Goal: Find specific page/section: Find specific page/section

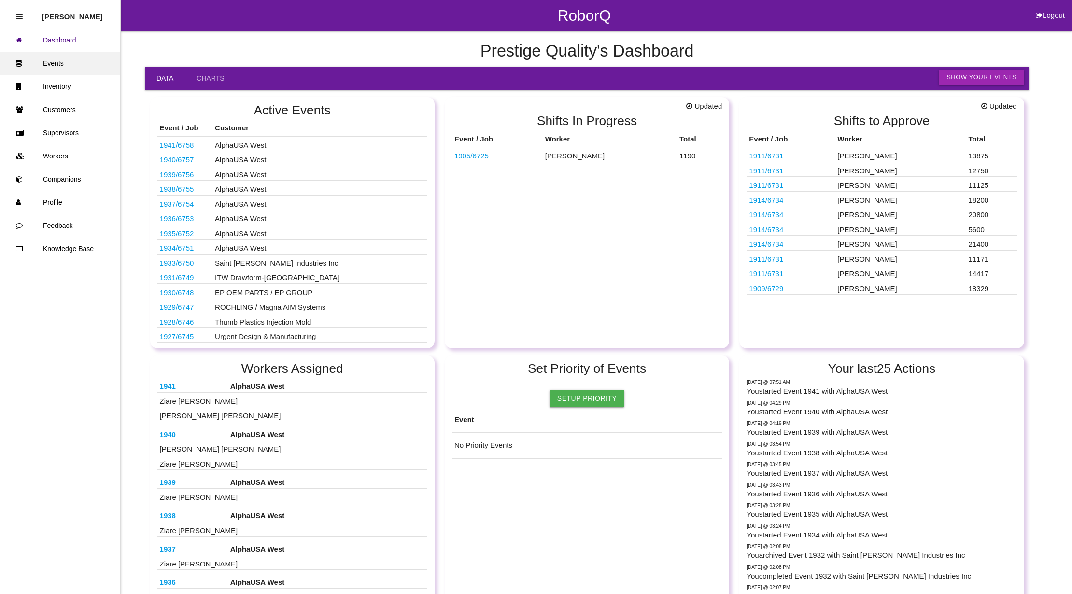
click at [68, 58] on link "Events" at bounding box center [60, 63] width 120 height 23
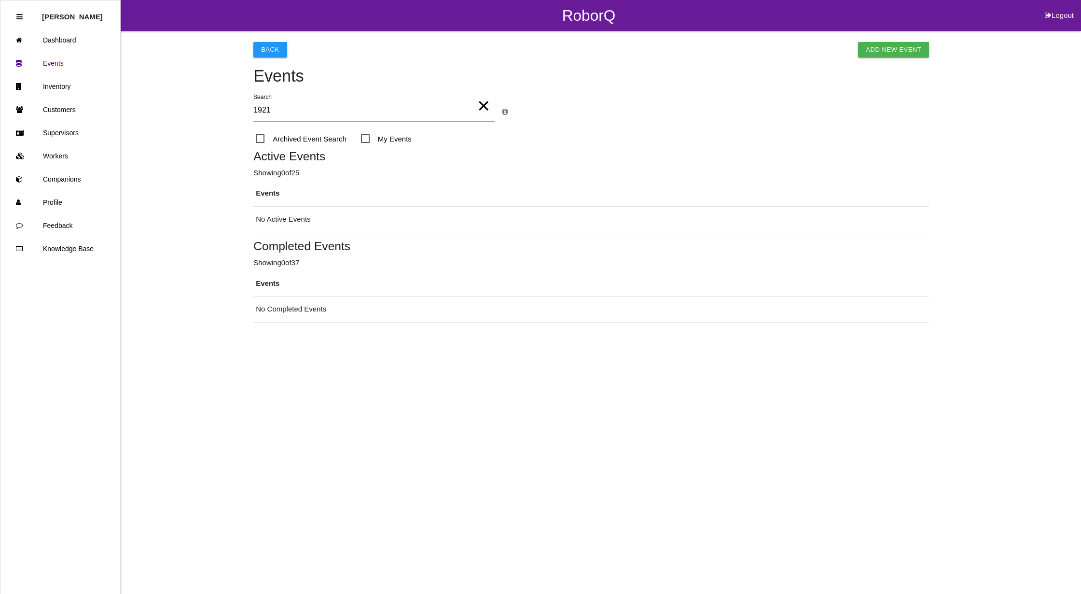
type input "1921"
click at [257, 138] on span "Archived Event Search" at bounding box center [301, 139] width 91 height 12
click at [257, 138] on input "Archived Event Search" at bounding box center [259, 136] width 6 height 6
checkbox input "true"
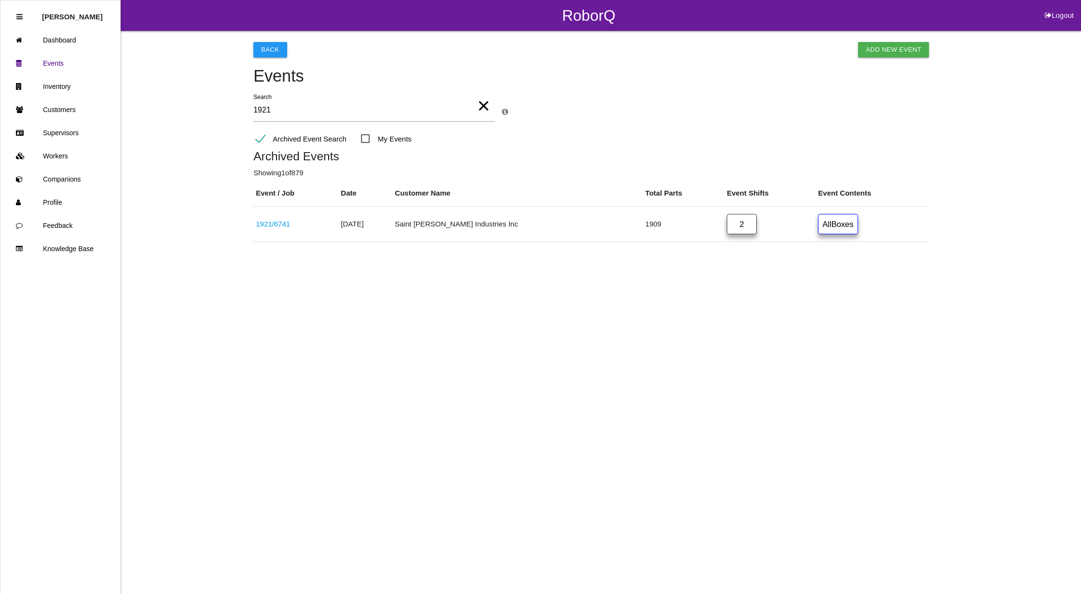
click at [483, 105] on span "×" at bounding box center [483, 103] width 13 height 34
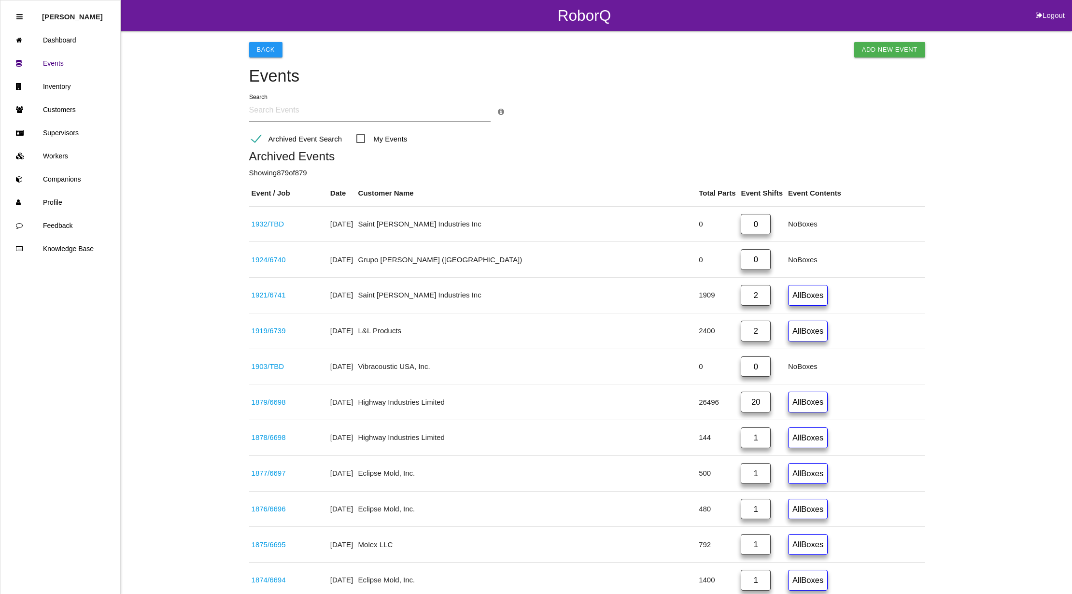
click at [357, 135] on span "My Events" at bounding box center [381, 139] width 51 height 12
click at [357, 135] on input "My Events" at bounding box center [359, 136] width 6 height 6
checkbox input "true"
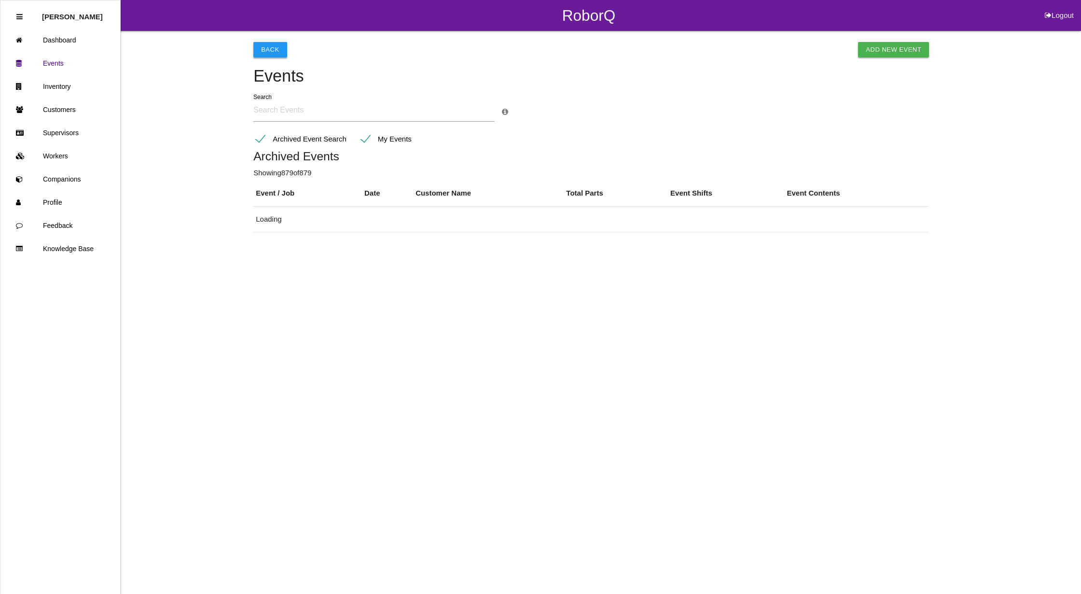
click at [261, 47] on button "Back" at bounding box center [269, 49] width 33 height 15
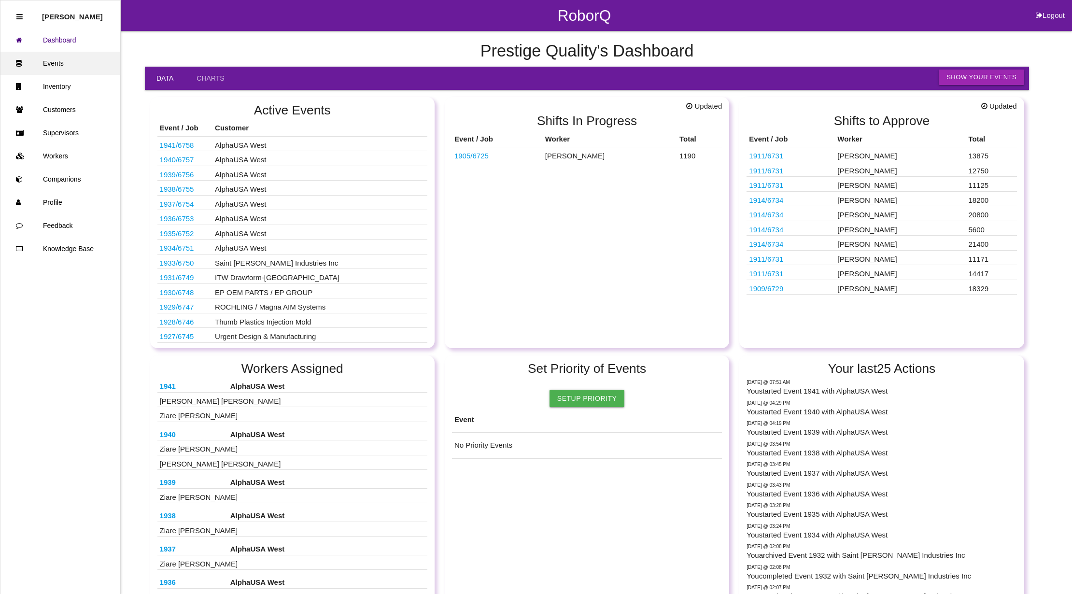
click at [61, 62] on link "Events" at bounding box center [60, 63] width 120 height 23
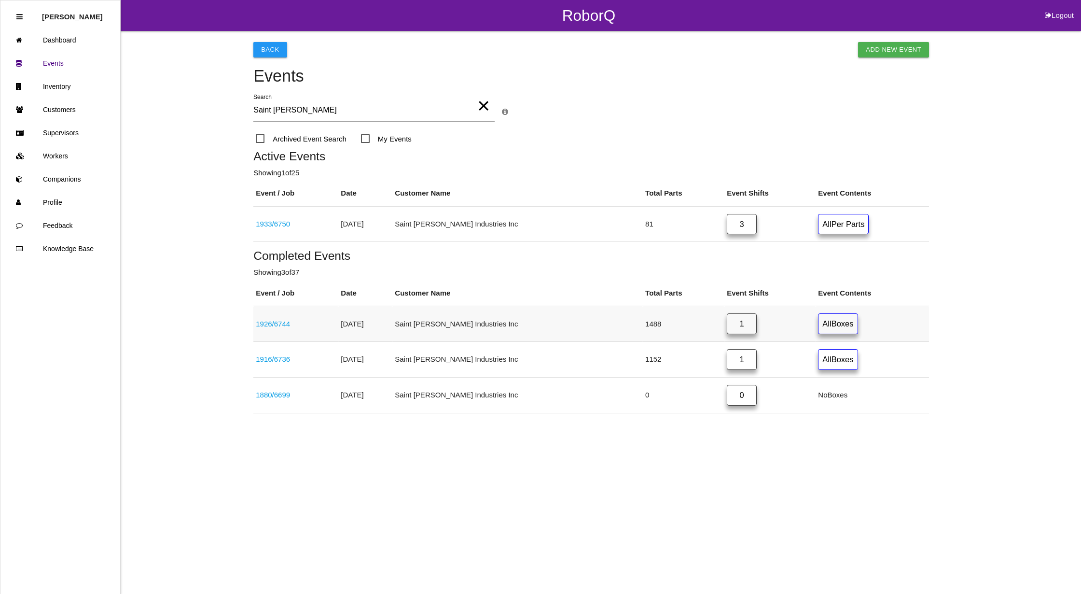
type input "Saint [PERSON_NAME]"
click at [727, 321] on link "1" at bounding box center [742, 323] width 30 height 21
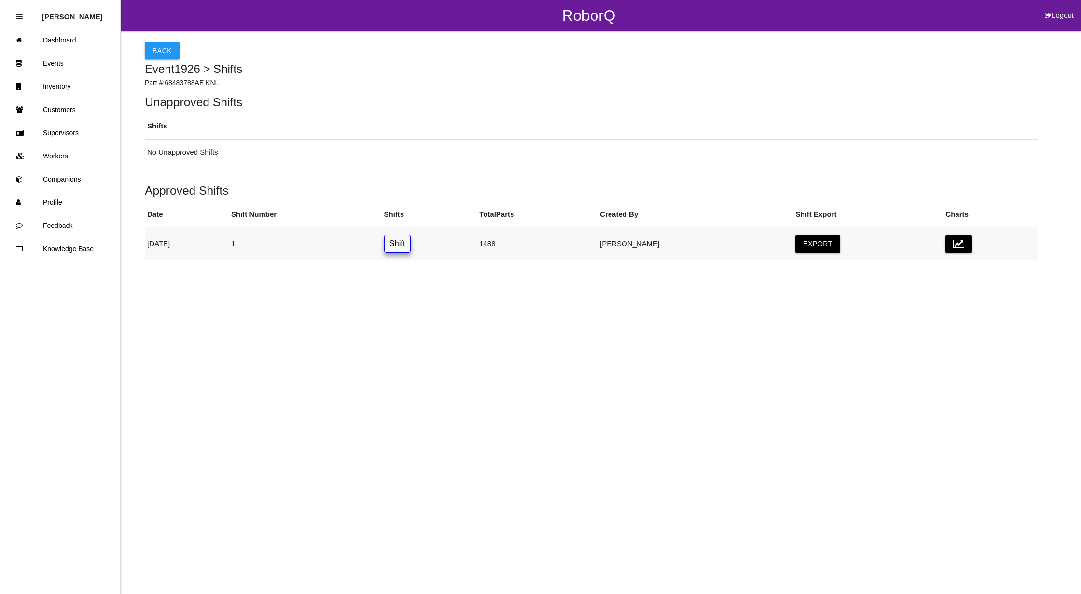
click at [411, 248] on link "Shift" at bounding box center [397, 244] width 27 height 18
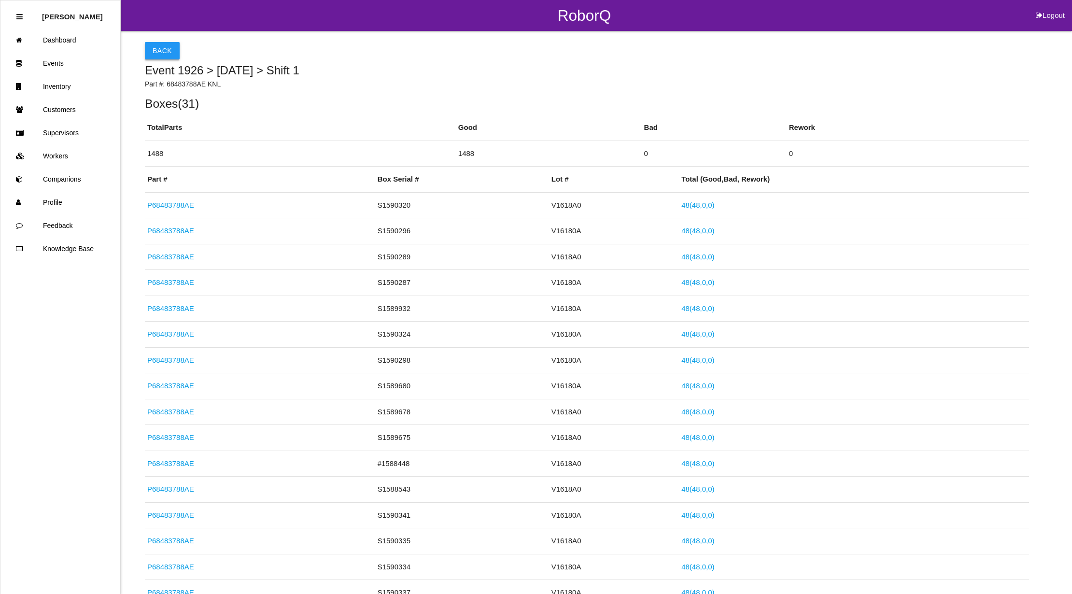
click at [164, 44] on button "Back" at bounding box center [162, 50] width 35 height 17
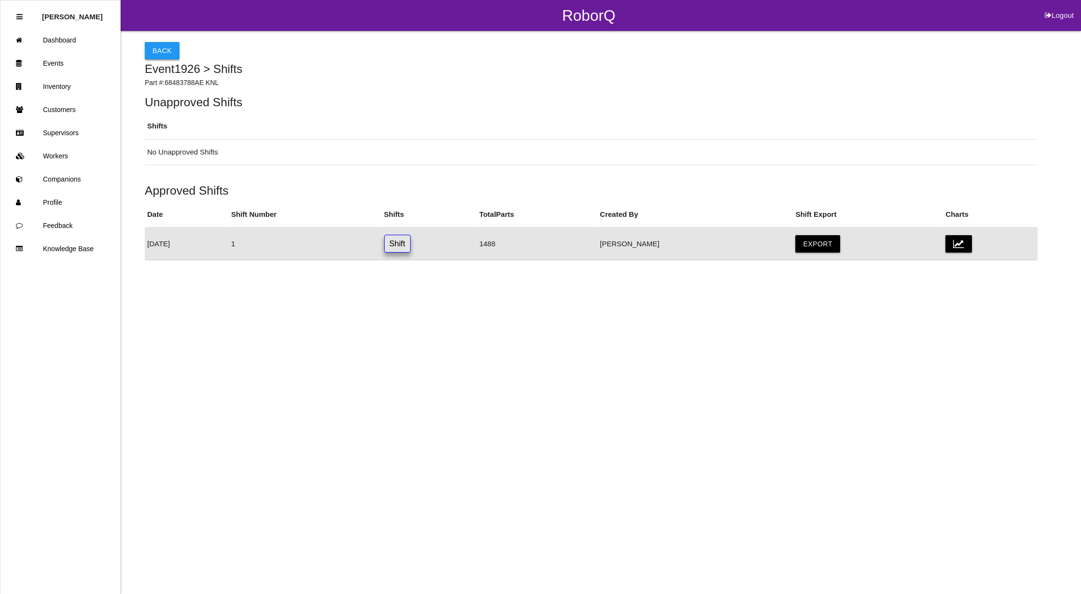
click at [163, 45] on button "Back" at bounding box center [162, 50] width 35 height 17
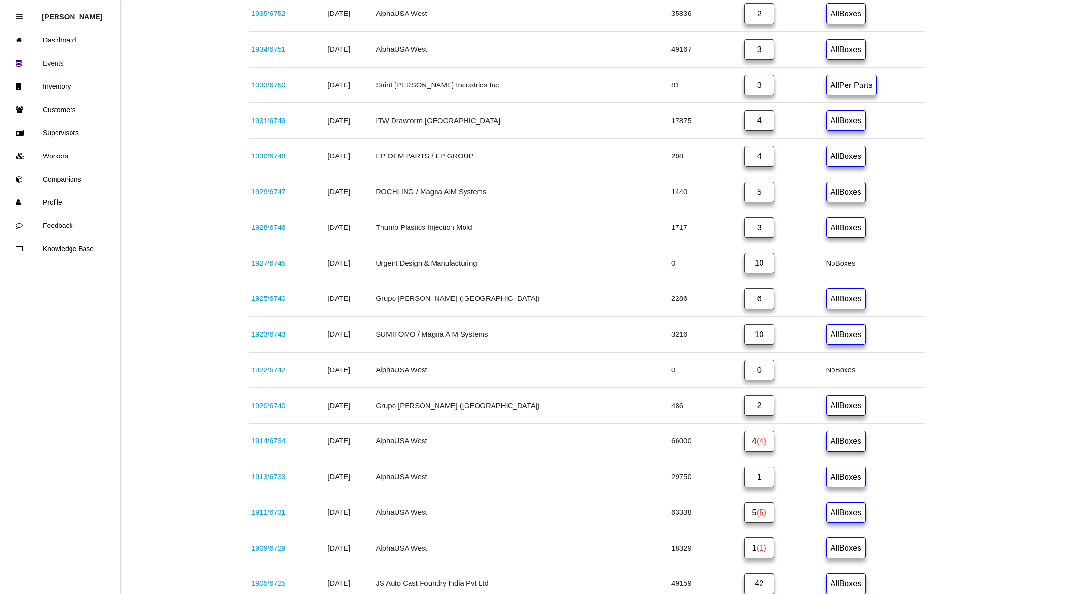
scroll to position [412, 0]
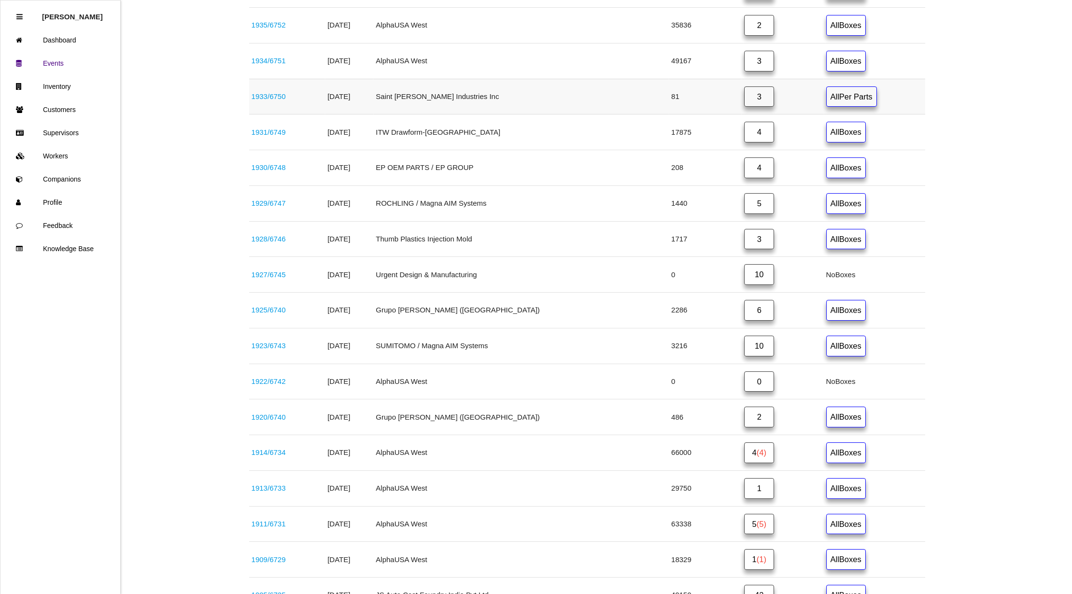
click at [744, 99] on link "3" at bounding box center [759, 96] width 30 height 21
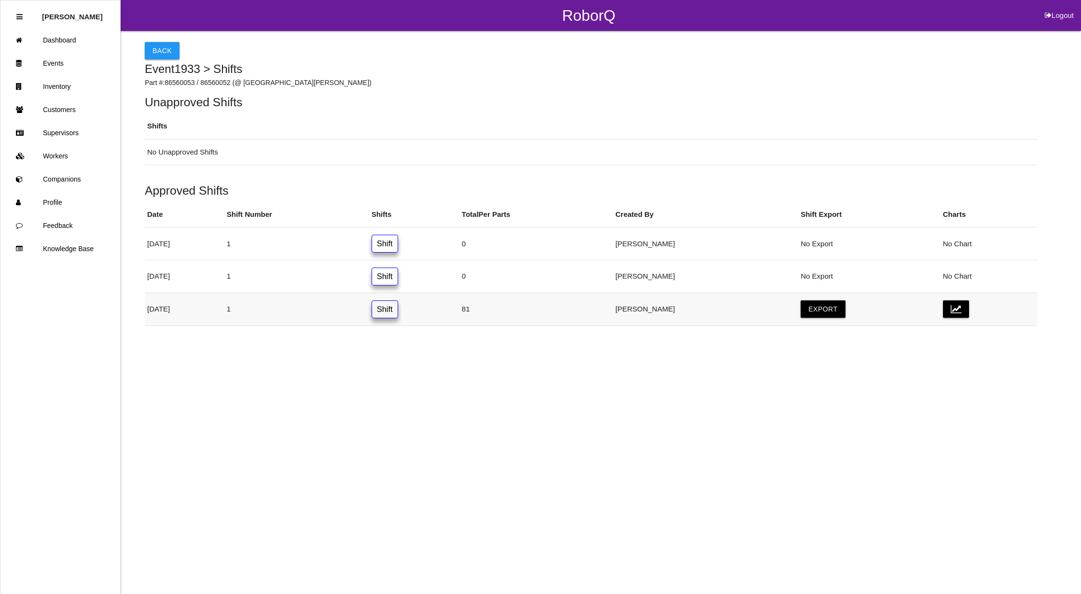
click at [398, 309] on link "Shift" at bounding box center [385, 309] width 27 height 18
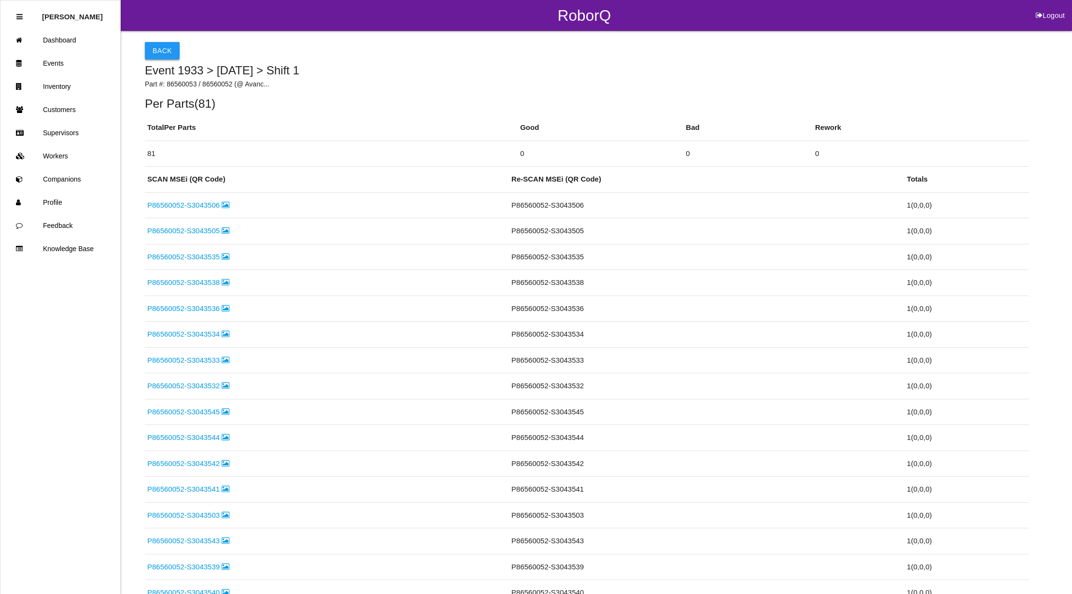
click at [163, 45] on button "Back" at bounding box center [162, 50] width 35 height 17
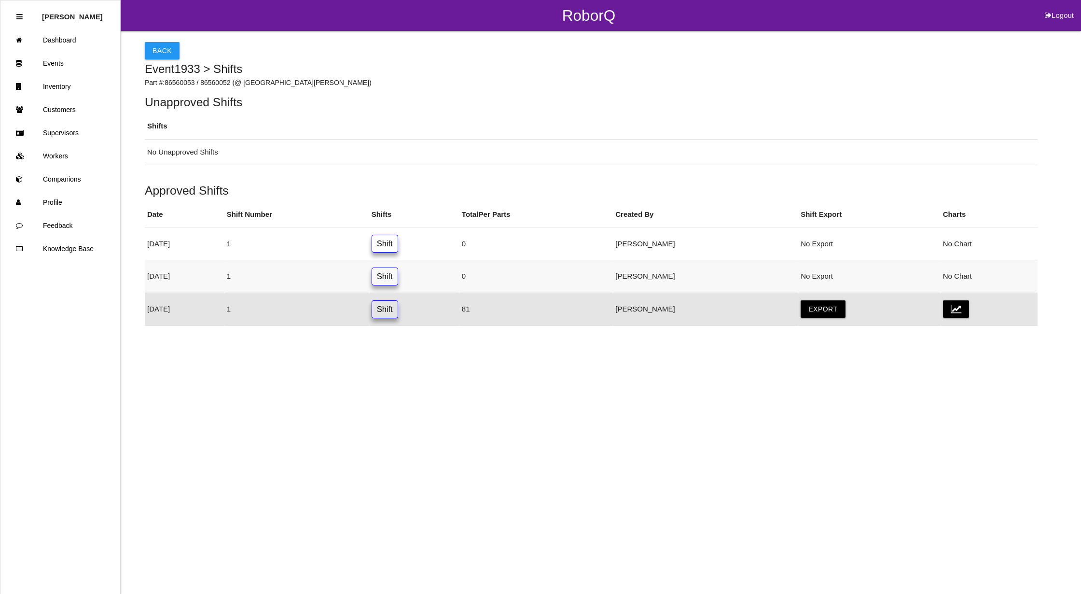
click at [398, 273] on link "Shift" at bounding box center [385, 276] width 27 height 18
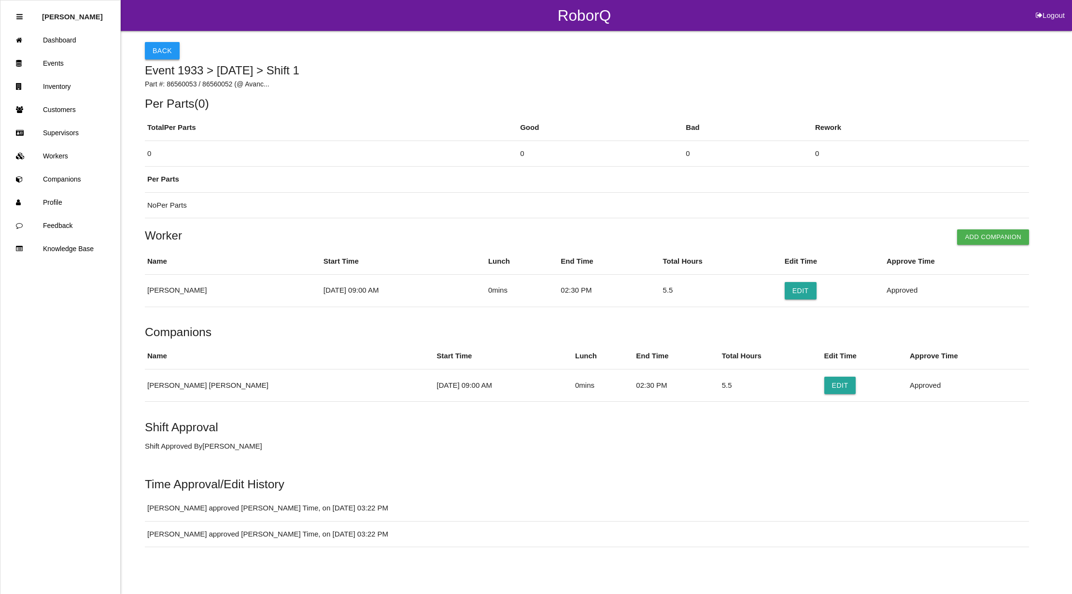
click at [163, 42] on button "Back" at bounding box center [162, 50] width 35 height 17
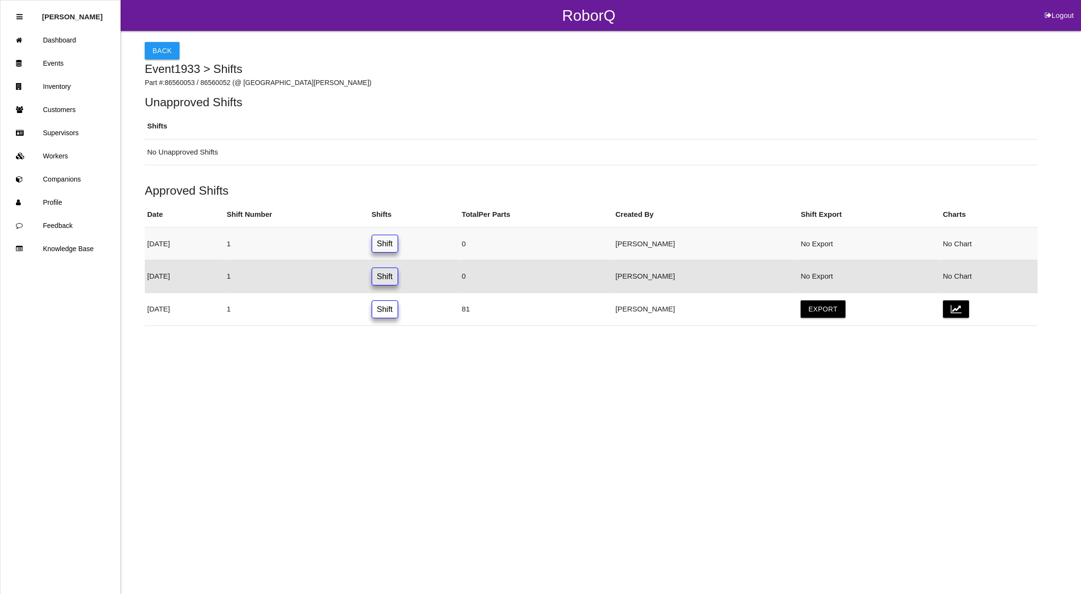
click at [398, 242] on link "Shift" at bounding box center [385, 244] width 27 height 18
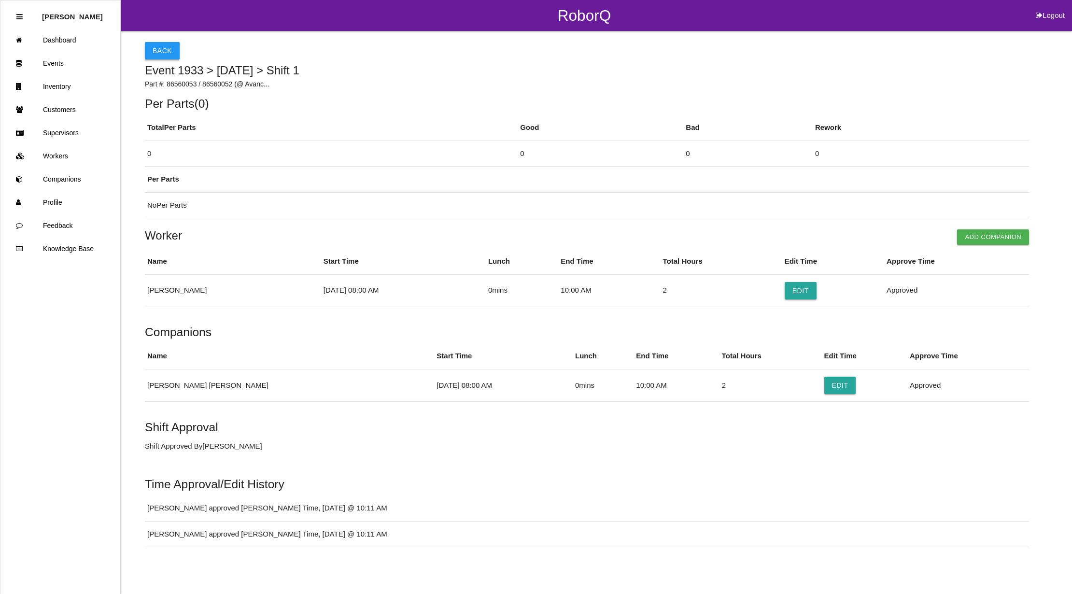
click at [163, 50] on button "Back" at bounding box center [162, 50] width 35 height 17
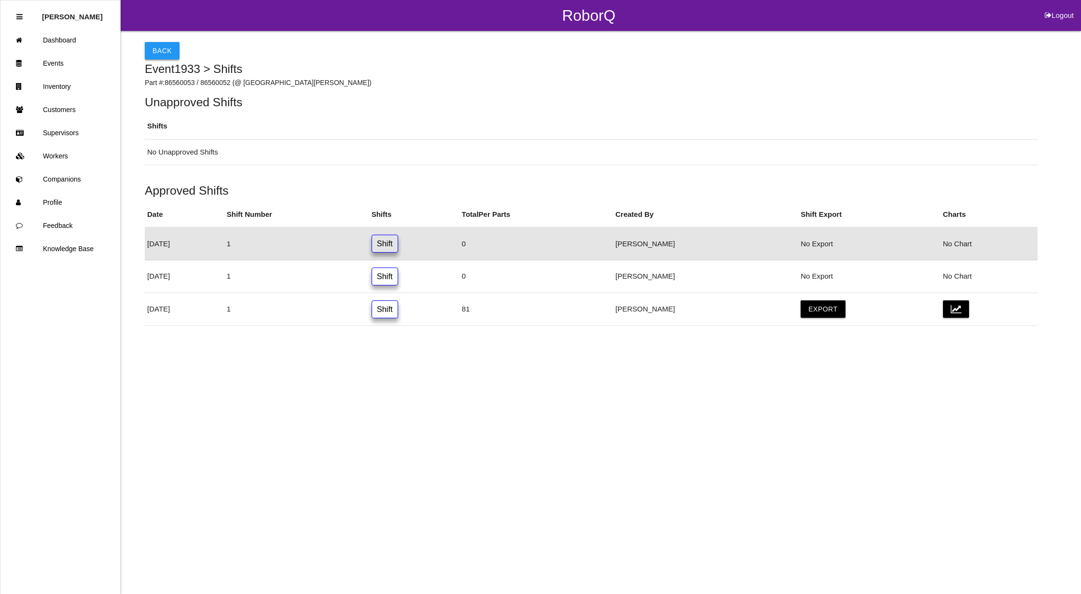
click at [159, 50] on button "Back" at bounding box center [162, 50] width 35 height 17
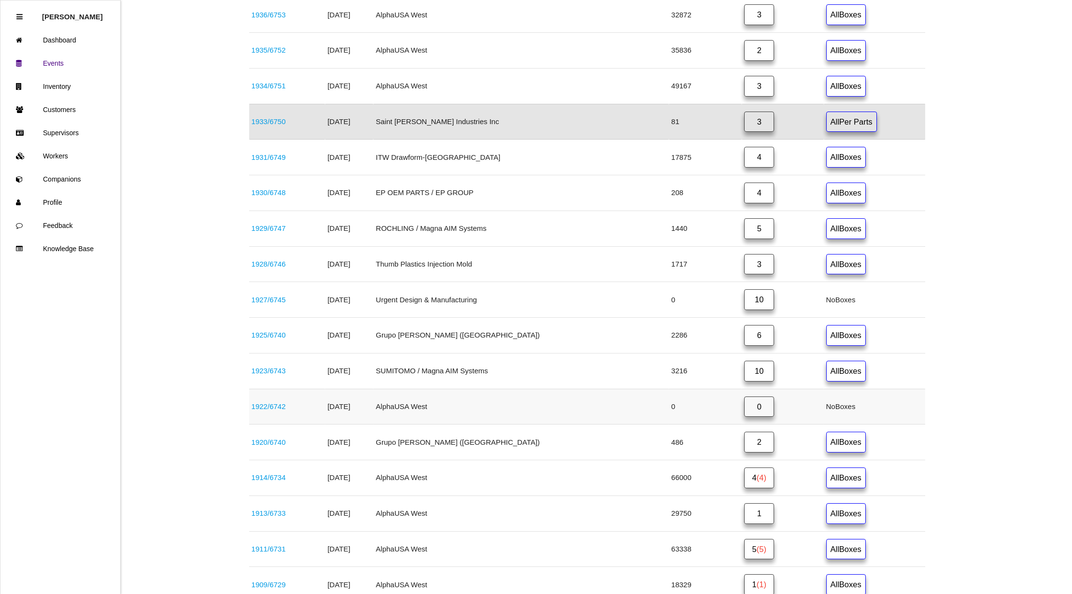
scroll to position [838, 0]
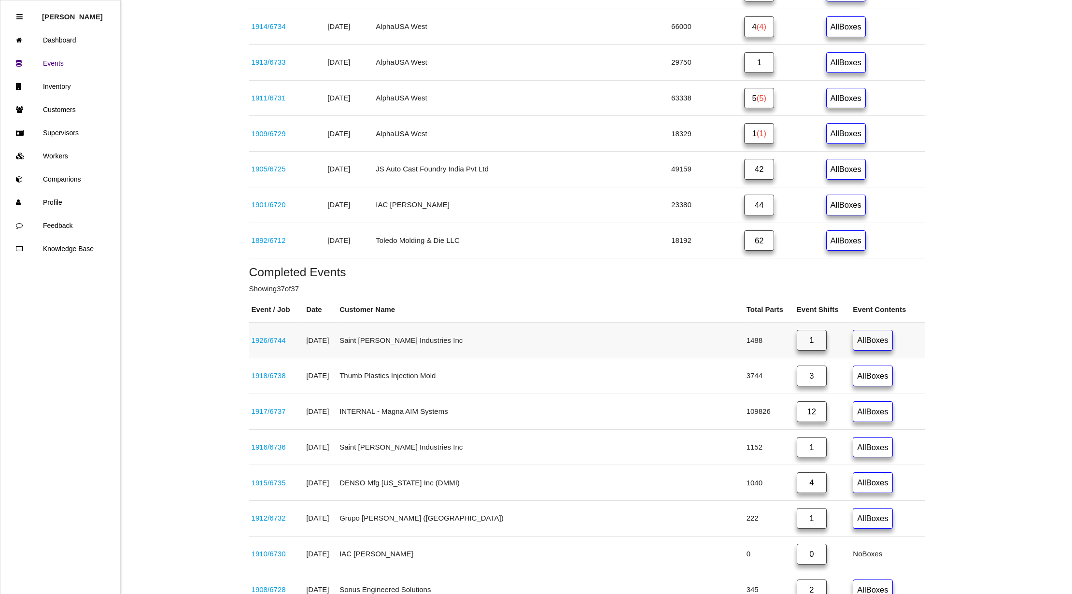
click at [280, 344] on link "1926 / 6744" at bounding box center [268, 340] width 34 height 8
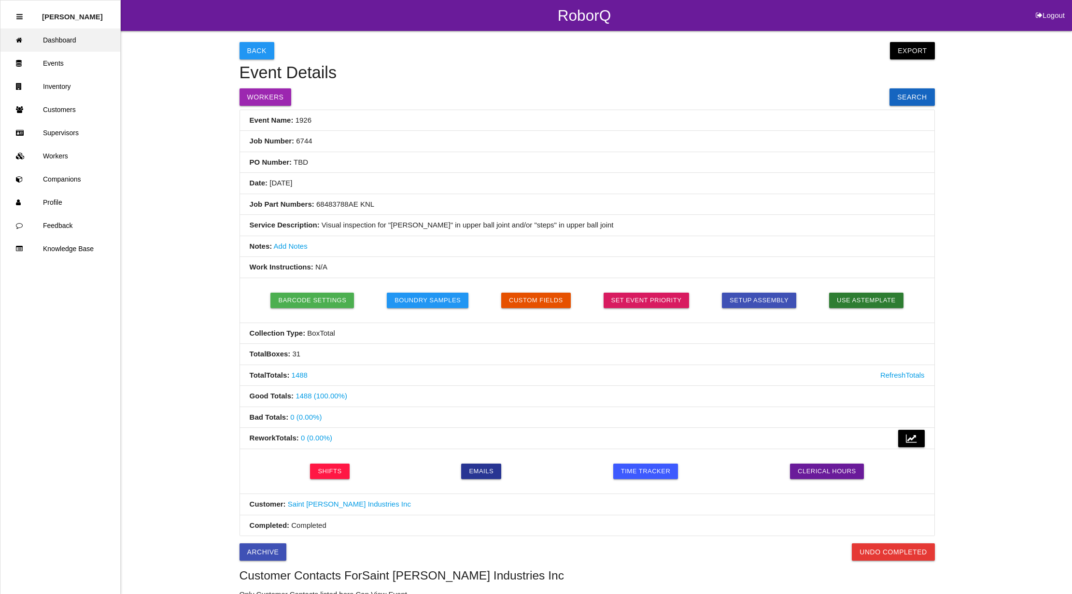
click at [99, 45] on link "Dashboard" at bounding box center [60, 39] width 120 height 23
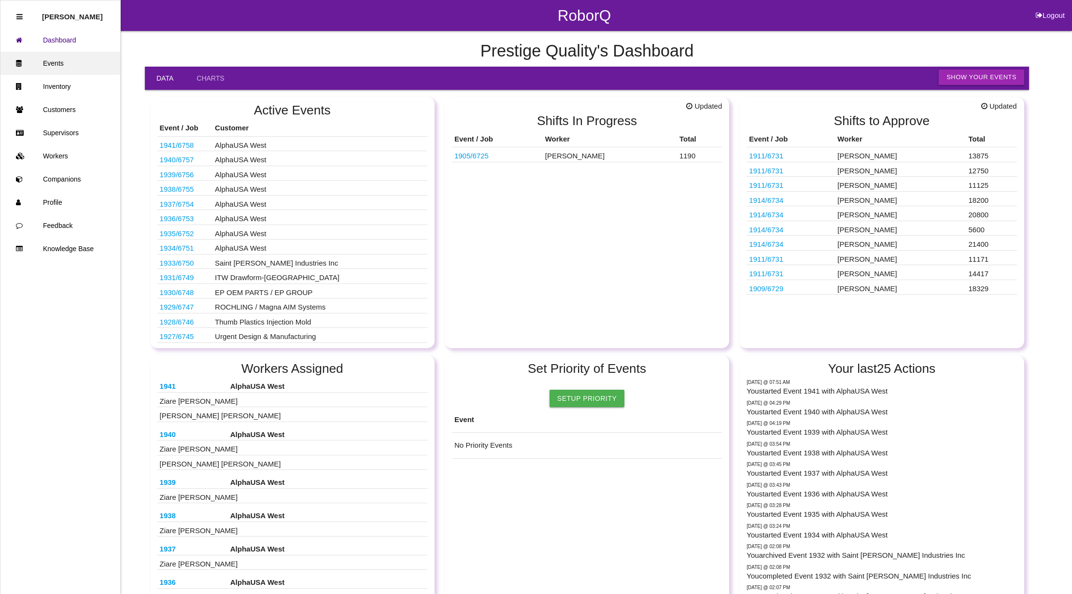
click at [48, 66] on link "Events" at bounding box center [60, 63] width 120 height 23
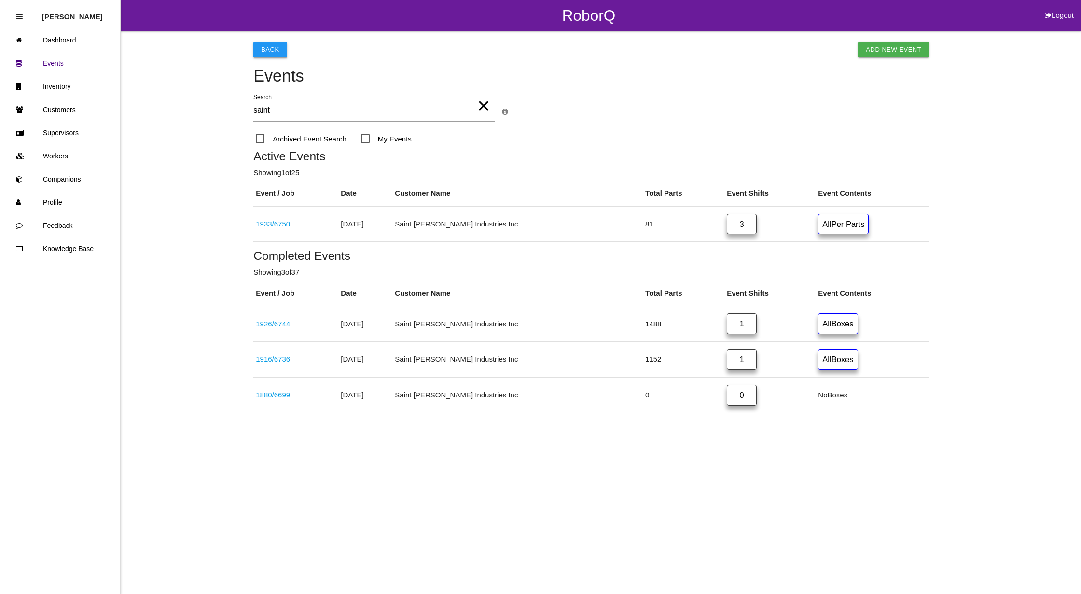
type input "saint"
click at [275, 45] on button "Back" at bounding box center [269, 49] width 33 height 15
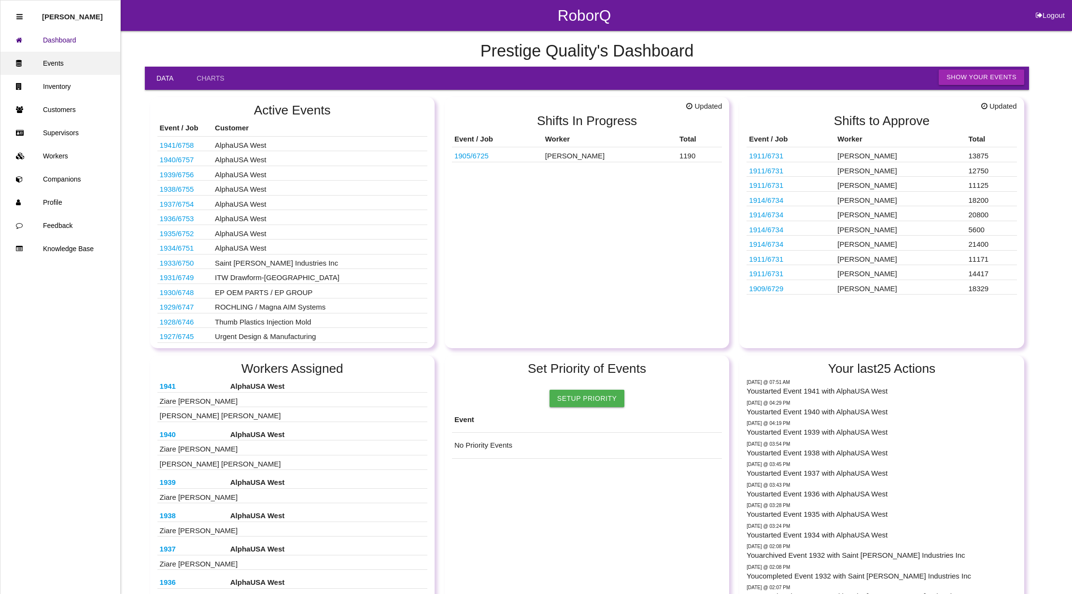
click at [66, 62] on link "Events" at bounding box center [60, 63] width 120 height 23
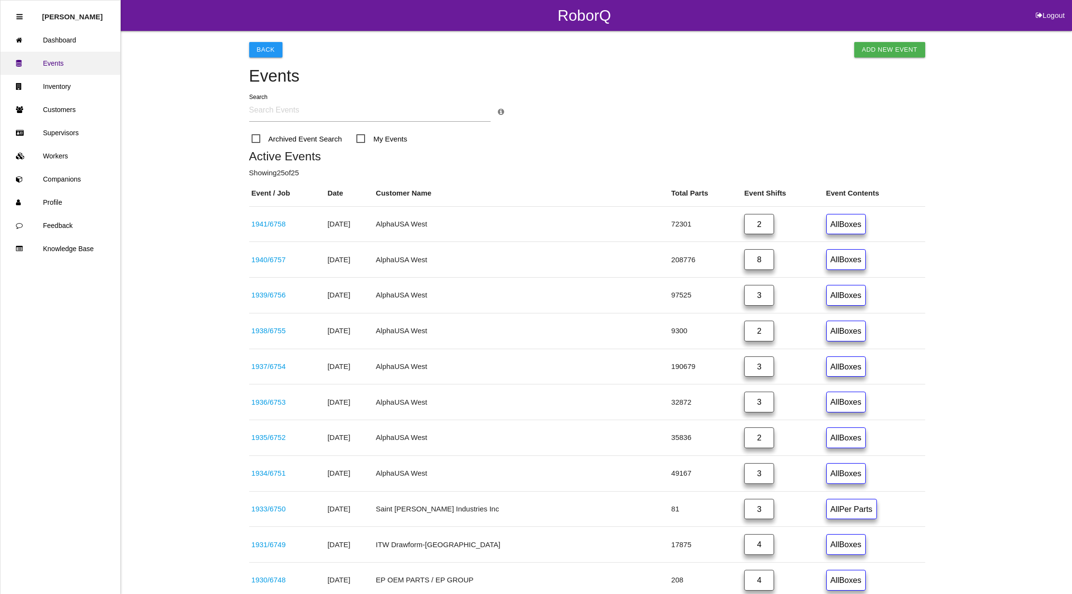
click at [60, 58] on link "Events" at bounding box center [60, 63] width 120 height 23
drag, startPoint x: 62, startPoint y: 37, endPoint x: 104, endPoint y: 42, distance: 42.7
click at [62, 37] on link "Dashboard" at bounding box center [60, 39] width 120 height 23
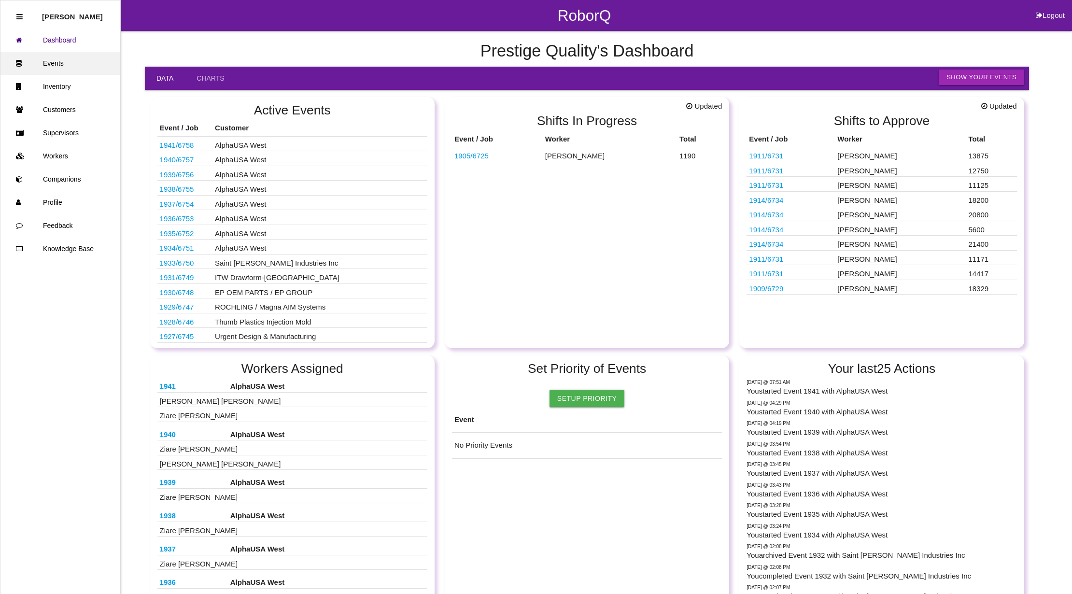
click at [52, 60] on link "Events" at bounding box center [60, 63] width 120 height 23
